Goal: Task Accomplishment & Management: Manage account settings

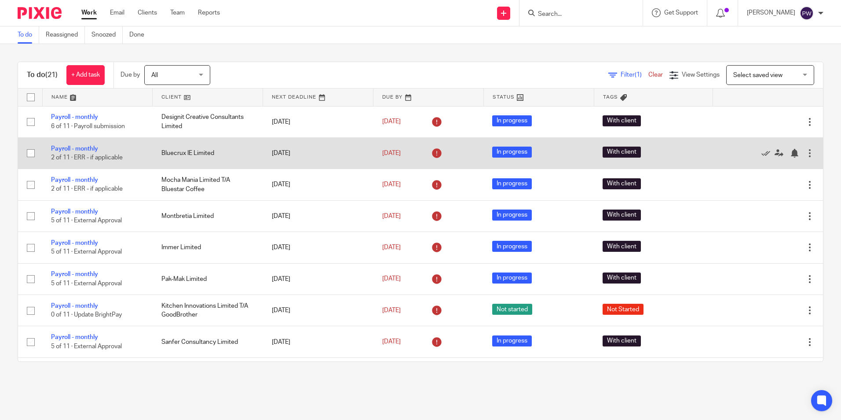
click at [175, 153] on td "Bluecrux IE Limited" at bounding box center [208, 152] width 110 height 31
click at [84, 150] on link "Payroll - monthly" at bounding box center [74, 149] width 47 height 6
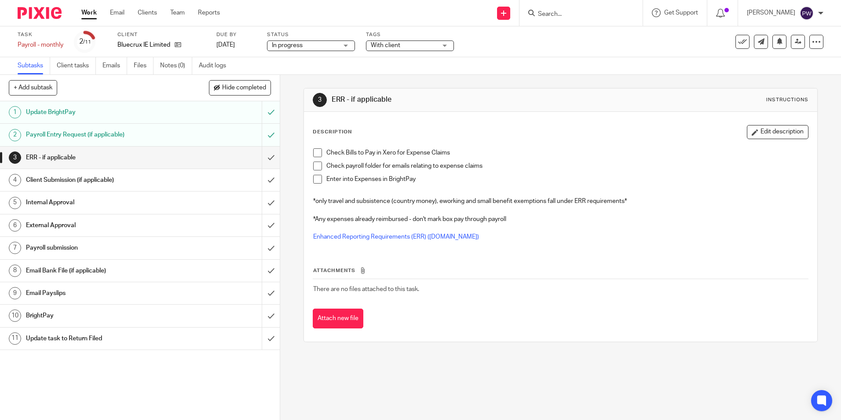
click at [379, 43] on span "With client" at bounding box center [385, 45] width 29 height 6
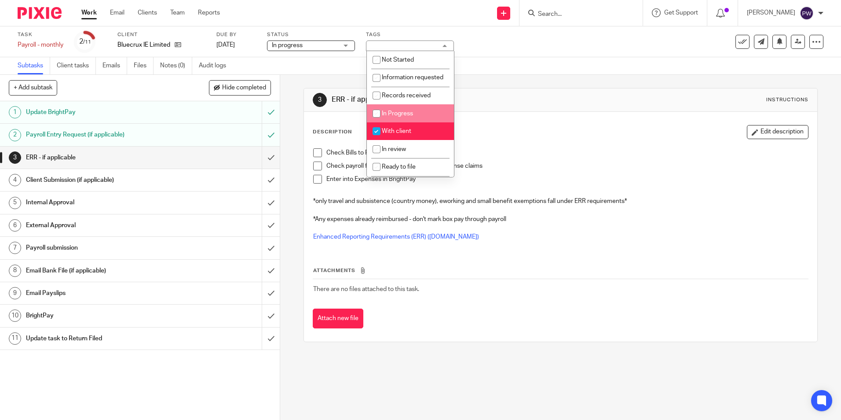
click at [374, 120] on input "checkbox" at bounding box center [376, 113] width 17 height 17
checkbox input "true"
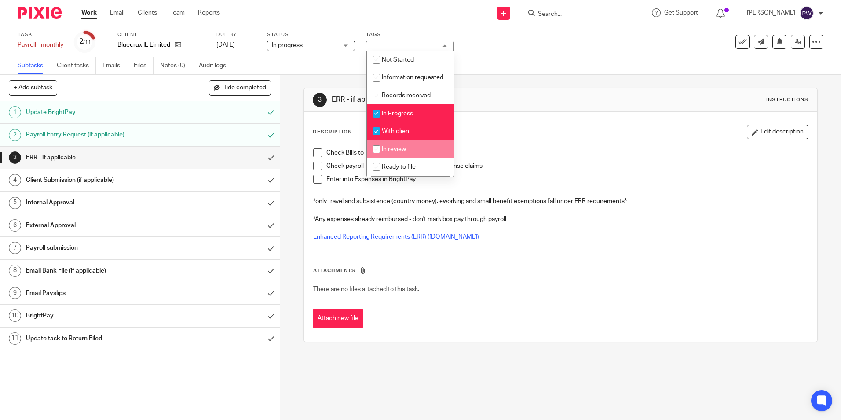
click at [374, 157] on input "checkbox" at bounding box center [376, 149] width 17 height 17
checkbox input "true"
click at [375, 139] on input "checkbox" at bounding box center [376, 131] width 17 height 17
checkbox input "false"
click at [374, 122] on input "checkbox" at bounding box center [376, 113] width 17 height 17
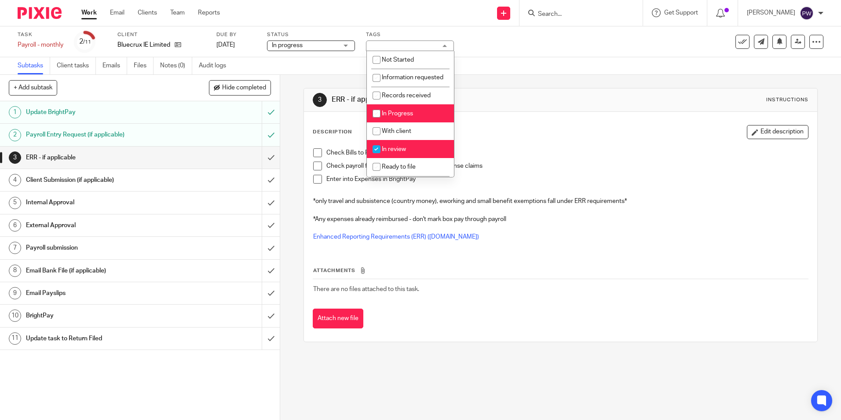
checkbox input "false"
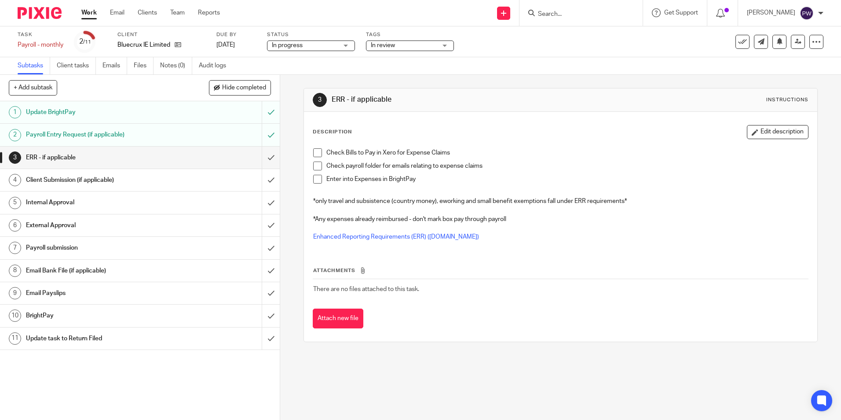
drag, startPoint x: 501, startPoint y: 77, endPoint x: 484, endPoint y: 84, distance: 18.2
click at [499, 79] on div "3 ERR - if applicable Instructions Description Edit description Check Bills to …" at bounding box center [560, 215] width 514 height 280
click at [315, 152] on span at bounding box center [317, 152] width 9 height 9
click at [313, 168] on span at bounding box center [317, 165] width 9 height 9
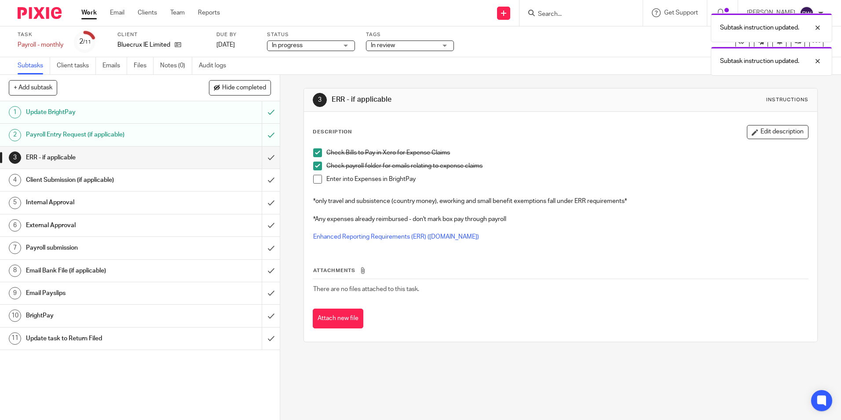
click at [313, 182] on span at bounding box center [317, 179] width 9 height 9
click at [267, 158] on input "submit" at bounding box center [140, 157] width 280 height 22
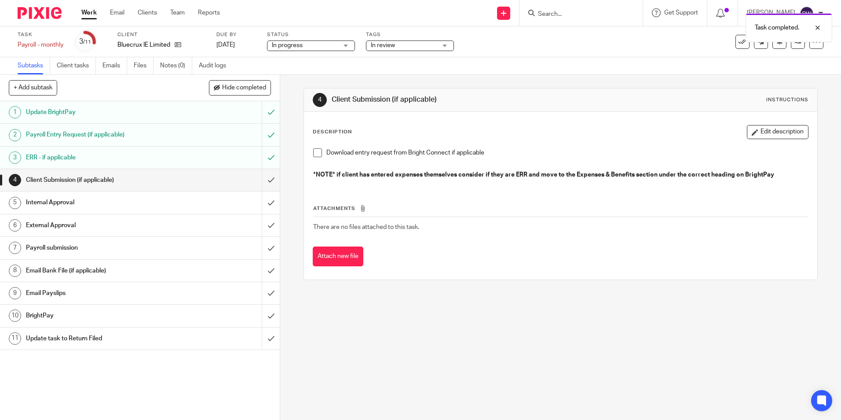
click at [315, 153] on span at bounding box center [317, 152] width 9 height 9
click at [255, 182] on input "submit" at bounding box center [140, 180] width 280 height 22
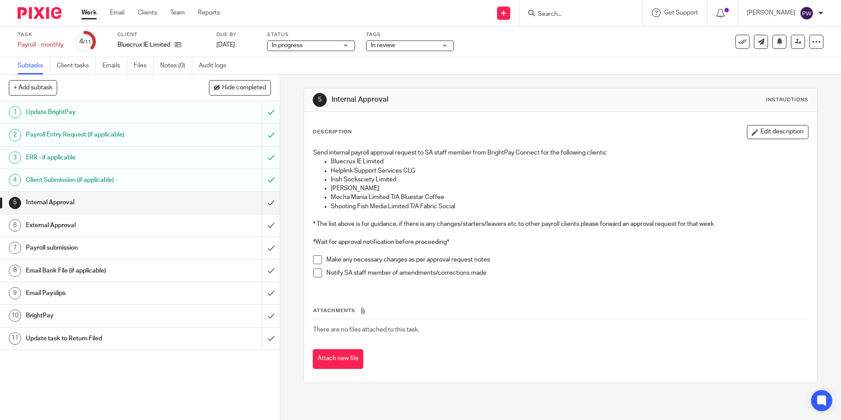
click at [82, 13] on link "Work" at bounding box center [88, 12] width 15 height 9
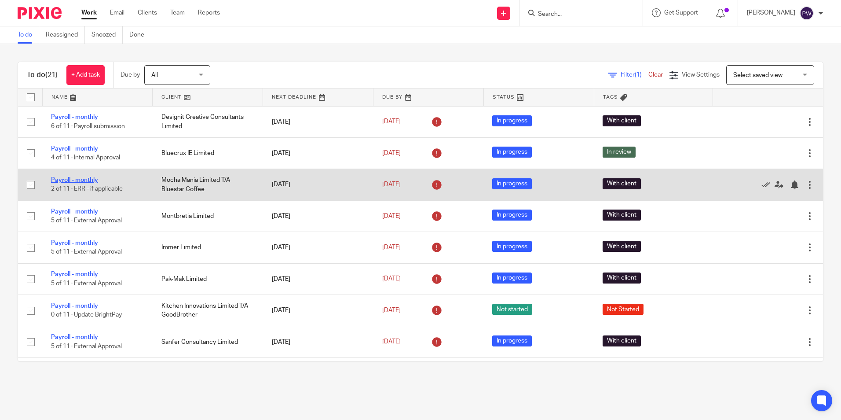
click at [77, 178] on link "Payroll - monthly" at bounding box center [74, 180] width 47 height 6
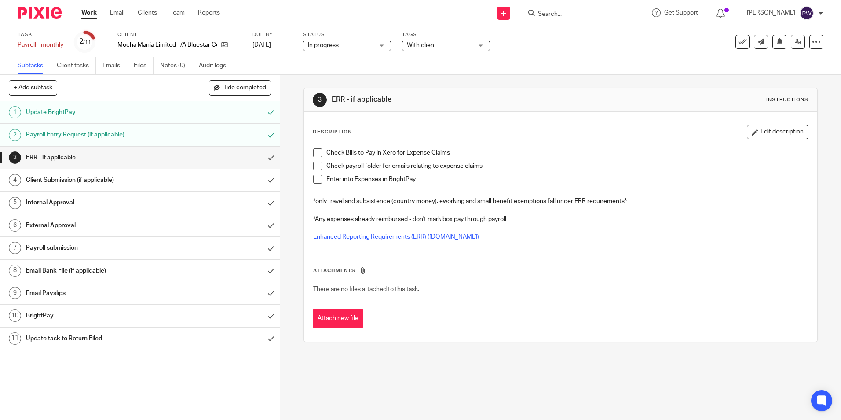
click at [317, 151] on span at bounding box center [317, 152] width 9 height 9
click at [318, 164] on span at bounding box center [317, 165] width 9 height 9
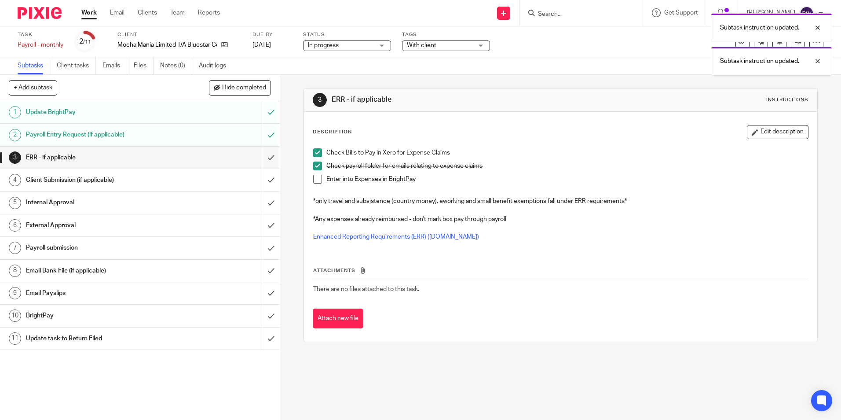
click at [315, 179] on span at bounding box center [317, 179] width 9 height 9
click at [263, 153] on input "submit" at bounding box center [140, 157] width 280 height 22
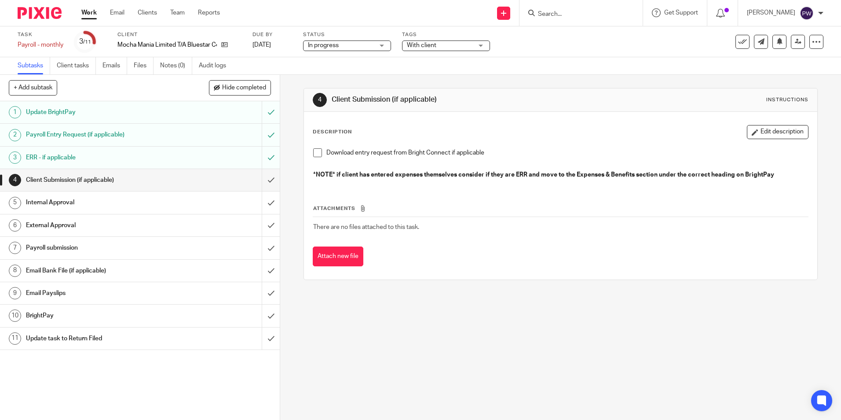
click at [315, 156] on span at bounding box center [317, 152] width 9 height 9
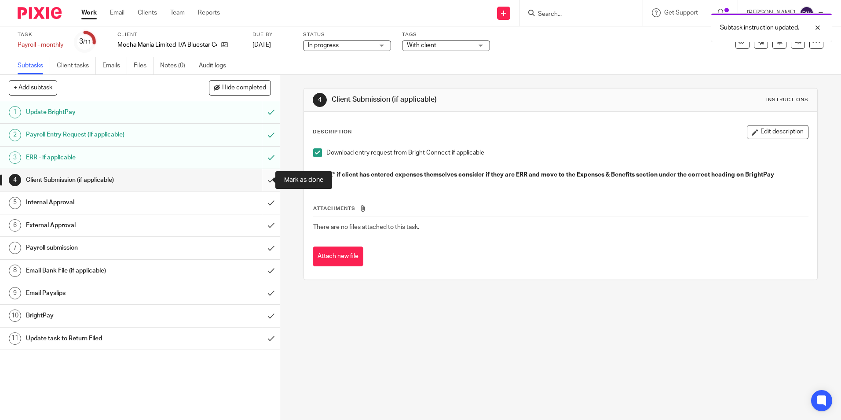
click at [260, 181] on input "submit" at bounding box center [140, 180] width 280 height 22
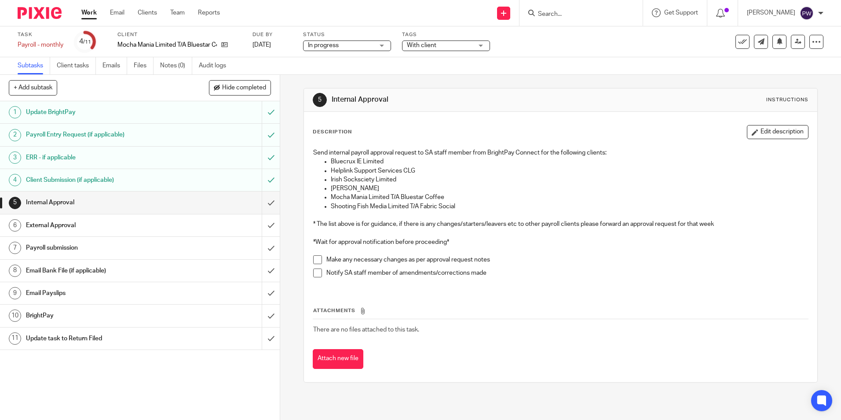
click at [317, 259] on span at bounding box center [317, 259] width 9 height 9
click at [315, 273] on span at bounding box center [317, 272] width 9 height 9
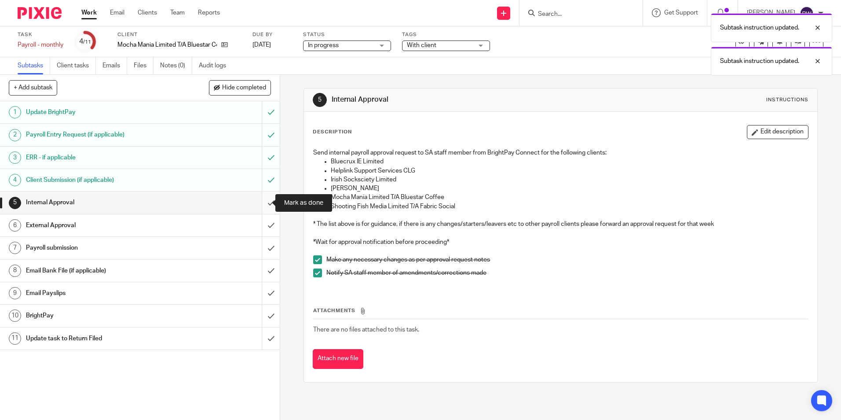
click at [266, 204] on input "submit" at bounding box center [140, 202] width 280 height 22
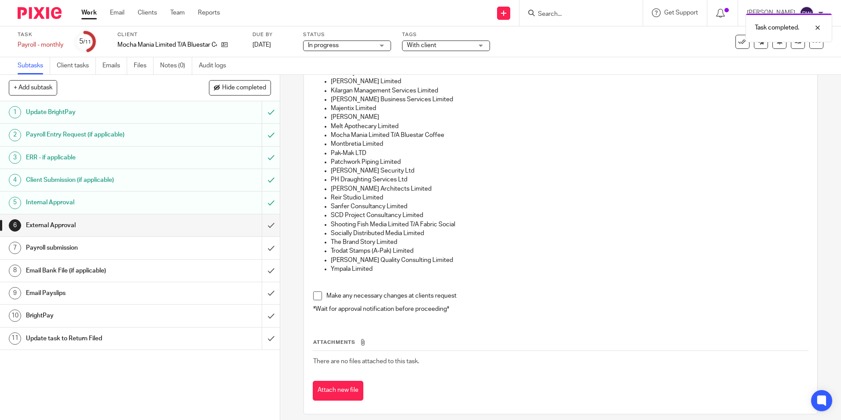
scroll to position [292, 0]
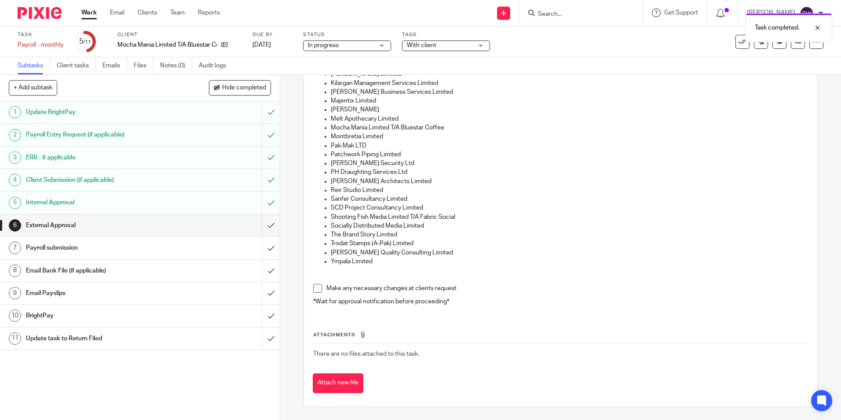
click at [313, 288] on span at bounding box center [317, 288] width 9 height 9
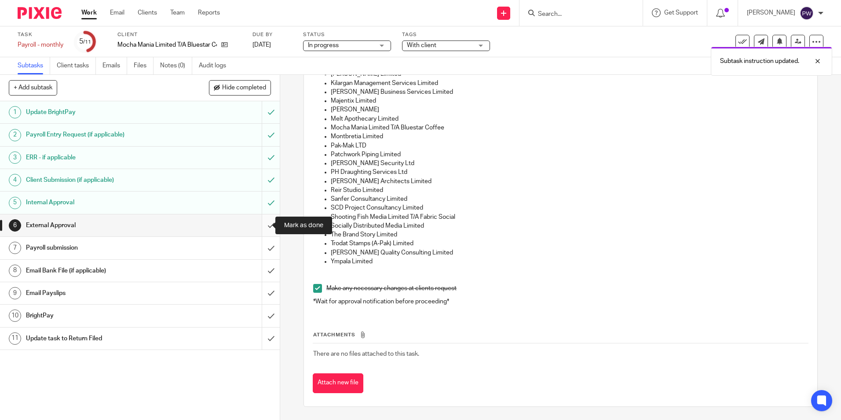
click at [264, 225] on input "submit" at bounding box center [140, 225] width 280 height 22
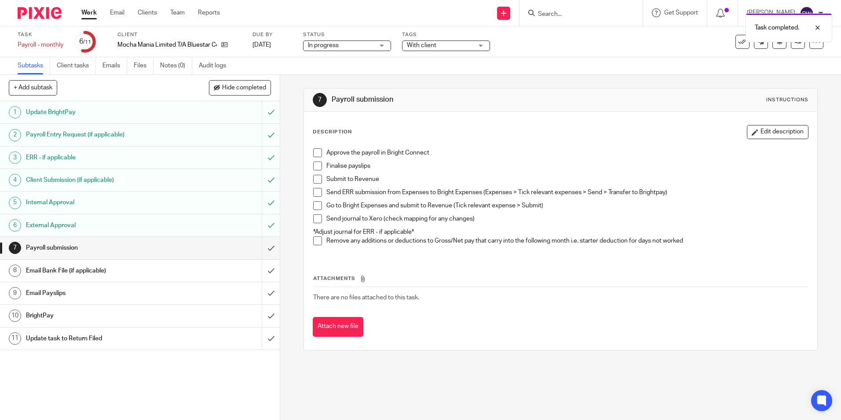
click at [313, 148] on span at bounding box center [317, 152] width 9 height 9
click at [313, 164] on span at bounding box center [317, 165] width 9 height 9
click at [315, 182] on span at bounding box center [317, 179] width 9 height 9
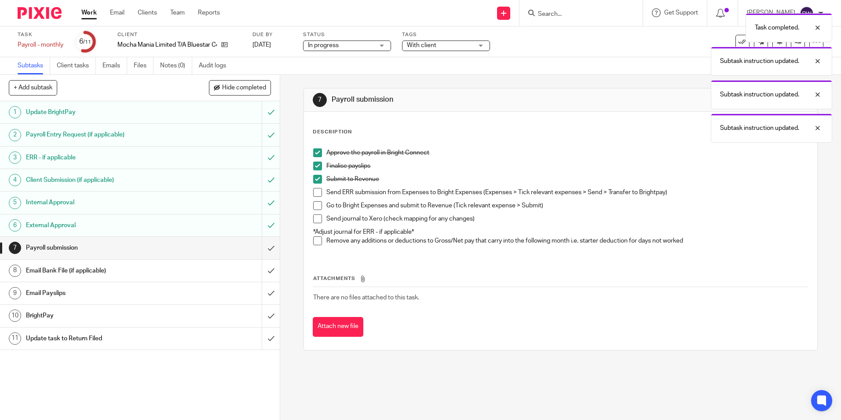
click at [315, 188] on ul "Approve the payroll in Bright Connect Finalise payslips Submit to Revenue Send …" at bounding box center [560, 187] width 494 height 79
click at [315, 193] on span at bounding box center [317, 192] width 9 height 9
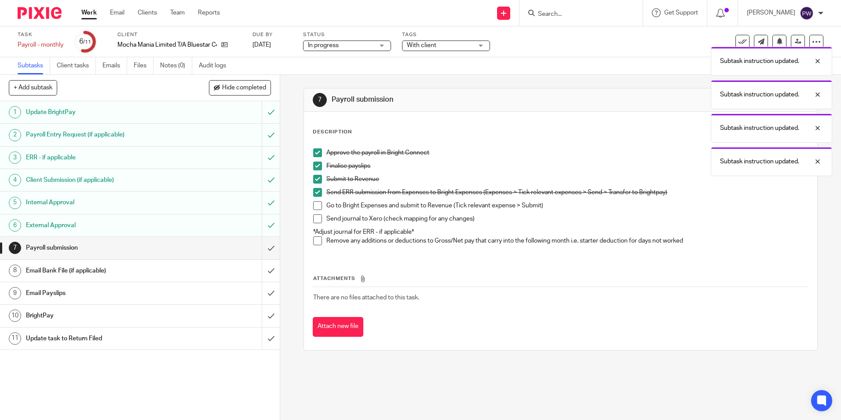
click at [315, 205] on span at bounding box center [317, 205] width 9 height 9
click at [315, 220] on span at bounding box center [317, 218] width 9 height 9
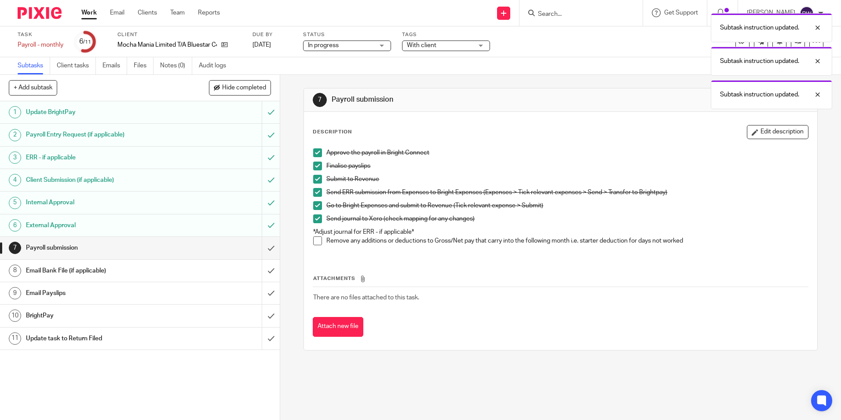
click at [313, 240] on span at bounding box center [317, 240] width 9 height 9
click at [261, 249] on input "submit" at bounding box center [140, 248] width 280 height 22
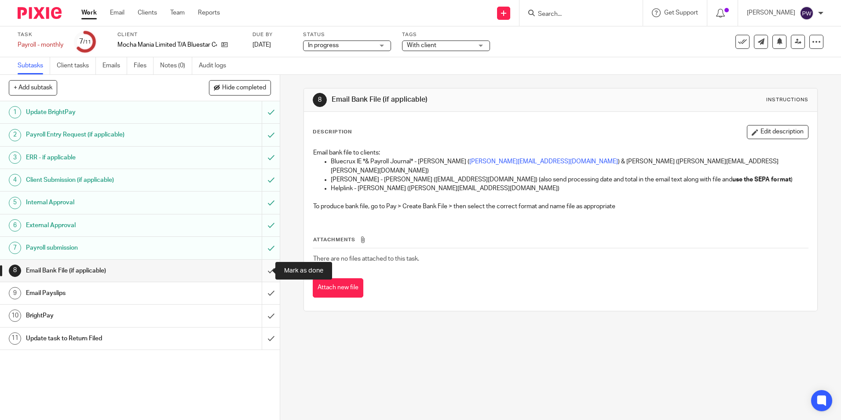
click at [263, 274] on input "submit" at bounding box center [140, 270] width 280 height 22
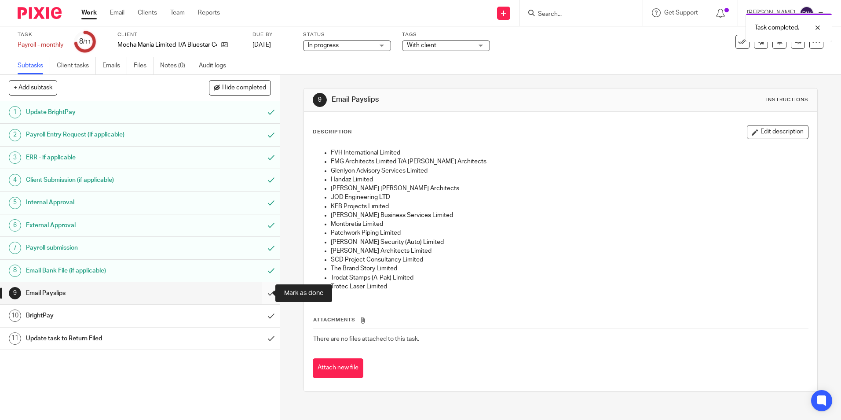
click at [261, 287] on input "submit" at bounding box center [140, 293] width 280 height 22
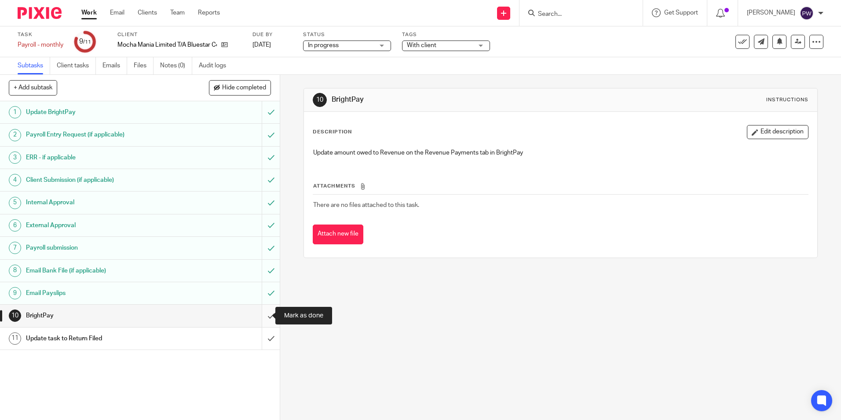
click at [265, 315] on input "submit" at bounding box center [140, 315] width 280 height 22
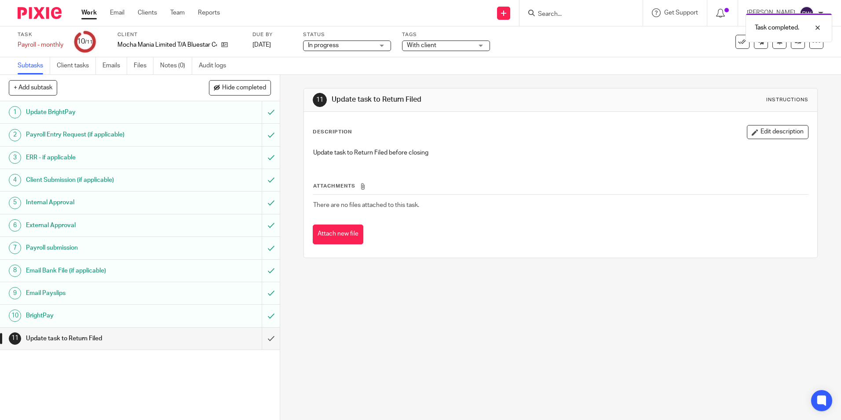
click at [440, 44] on span "With client" at bounding box center [440, 45] width 66 height 9
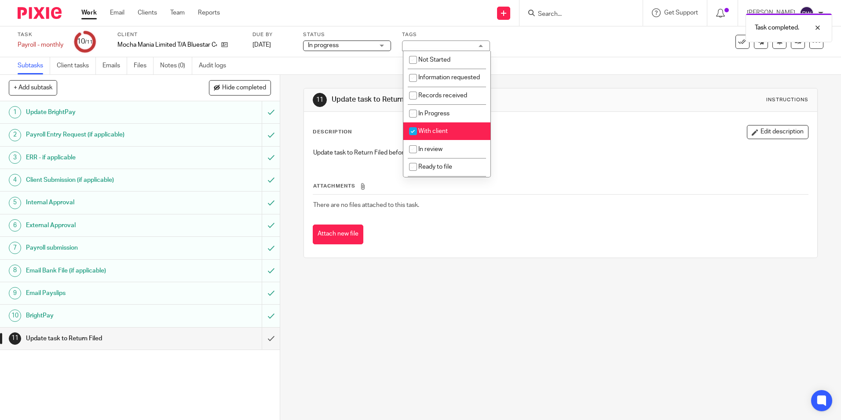
click at [430, 134] on span "With client" at bounding box center [432, 131] width 29 height 6
checkbox input "false"
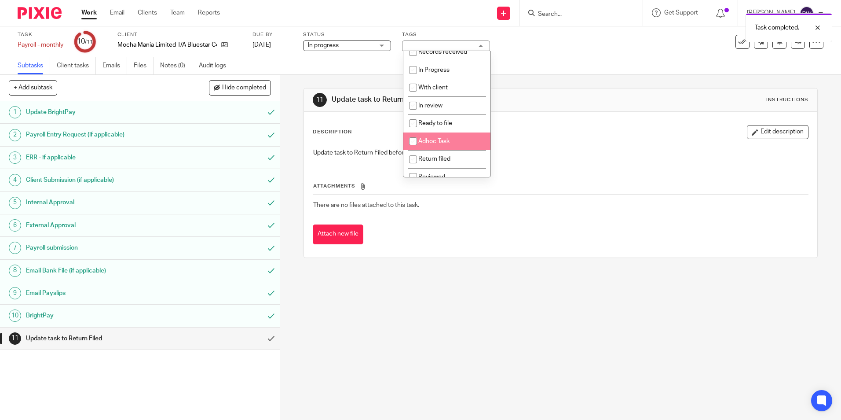
scroll to position [44, 0]
click at [436, 163] on li "Return filed" at bounding box center [446, 159] width 87 height 18
checkbox input "true"
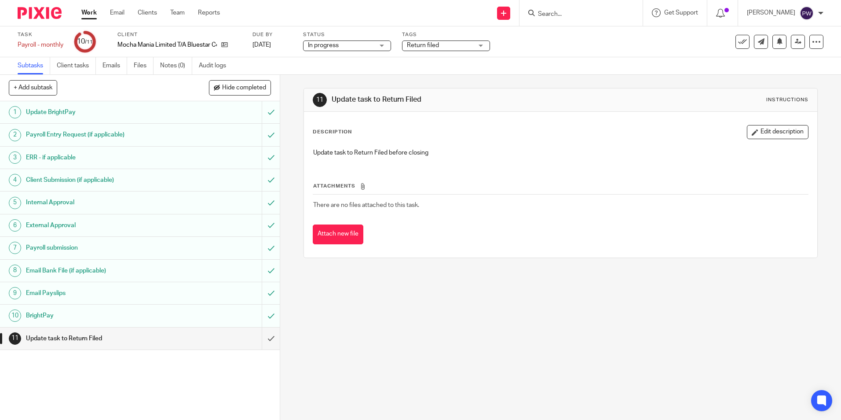
click at [513, 45] on div "Task Payroll - monthly Save Payroll - monthly 10 /11 Client Mocha Mania Limited…" at bounding box center [353, 41] width 671 height 21
click at [312, 48] on span "In progress" at bounding box center [341, 45] width 66 height 9
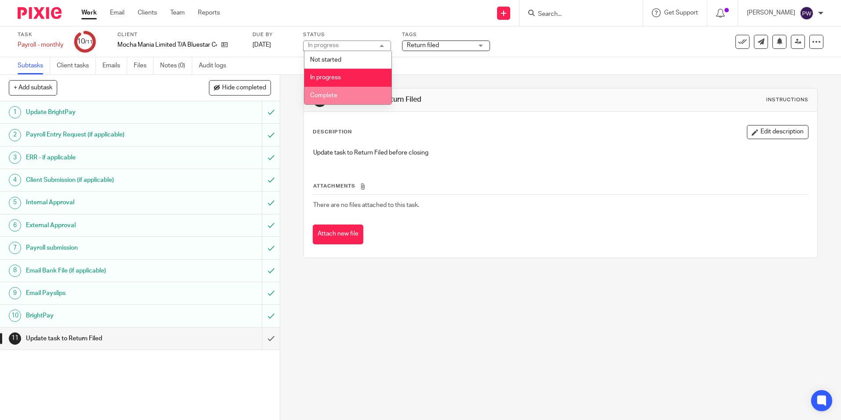
click at [328, 87] on li "Complete" at bounding box center [347, 96] width 87 height 18
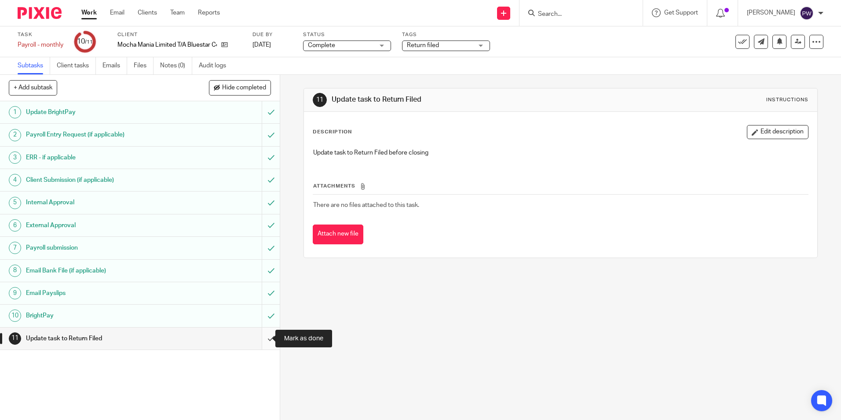
click at [262, 339] on input "submit" at bounding box center [140, 338] width 280 height 22
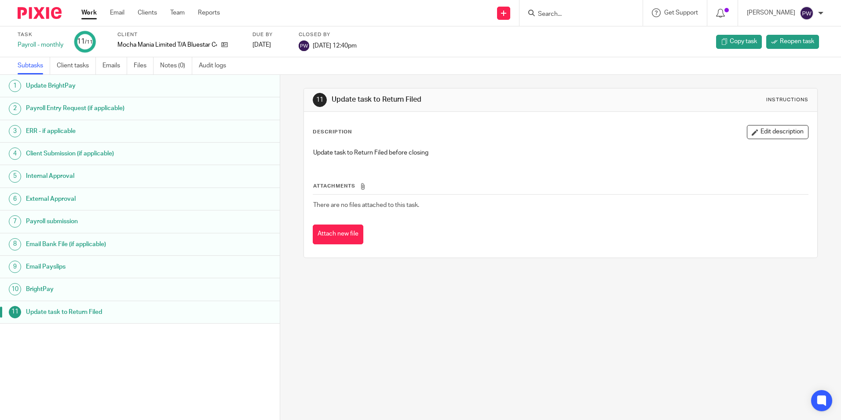
click at [89, 14] on link "Work" at bounding box center [88, 12] width 15 height 9
